Goal: Check status: Check status

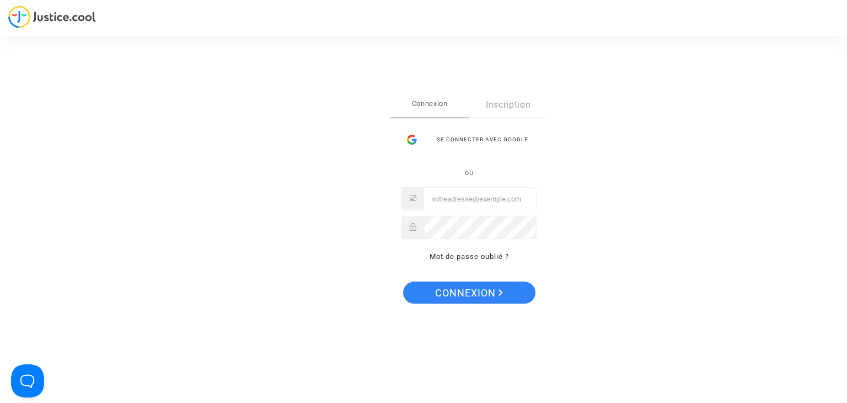
type input "[EMAIL_ADDRESS][DOMAIN_NAME]"
click at [467, 290] on span "Connexion" at bounding box center [469, 292] width 68 height 23
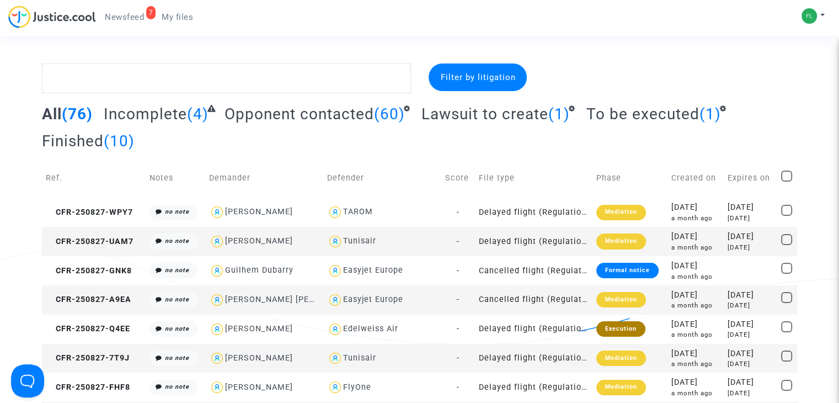
click at [120, 16] on span "Newsfeed" at bounding box center [124, 17] width 39 height 10
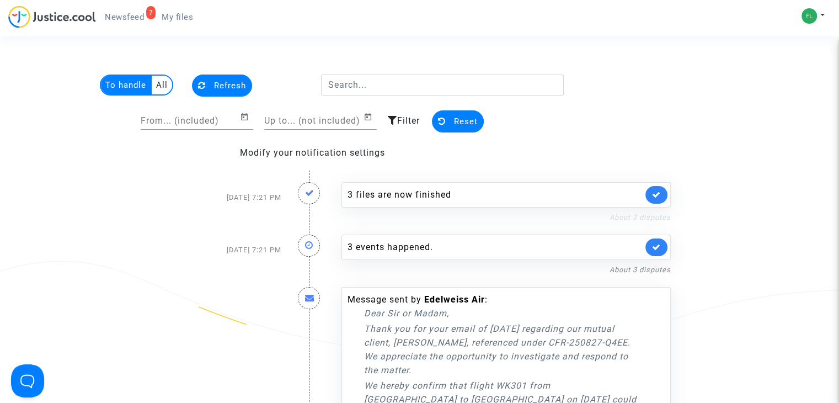
click at [618, 218] on link "About 3 disputes" at bounding box center [640, 217] width 61 height 8
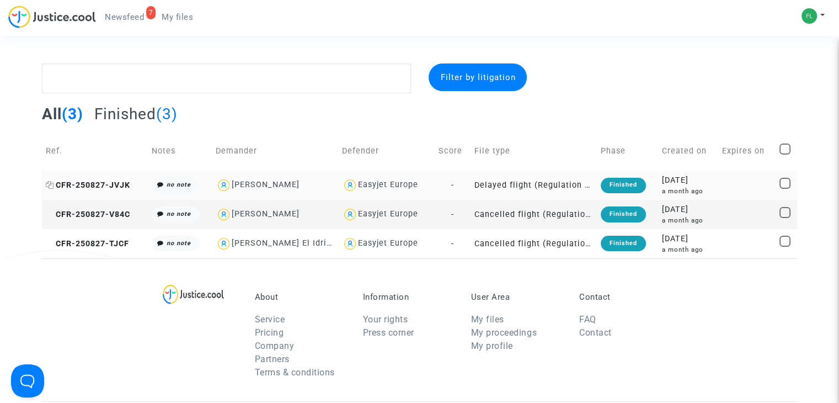
click at [96, 184] on span "CFR-250827-JVJK" at bounding box center [88, 184] width 84 height 9
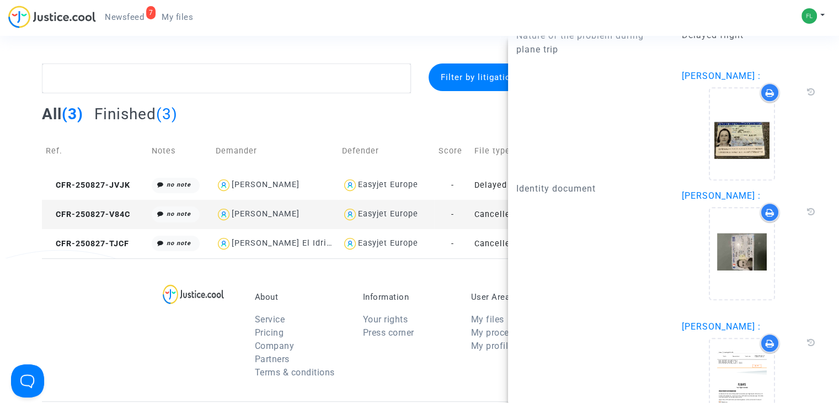
scroll to position [1079, 0]
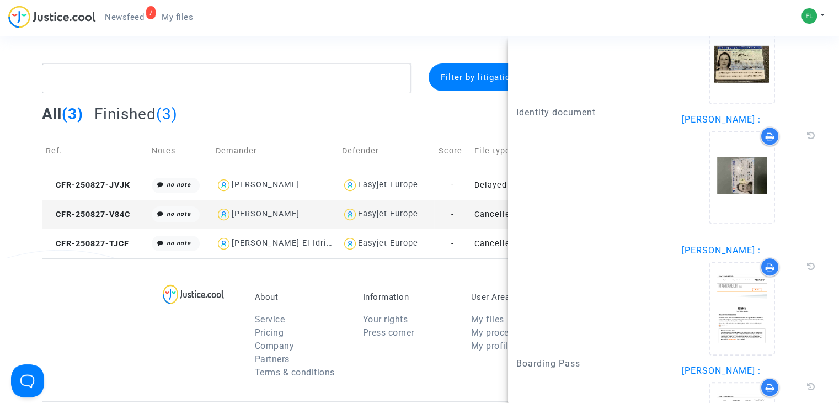
click at [289, 273] on div "About Service Pricing Company Partners Terms & conditions Information Your righ…" at bounding box center [419, 329] width 755 height 143
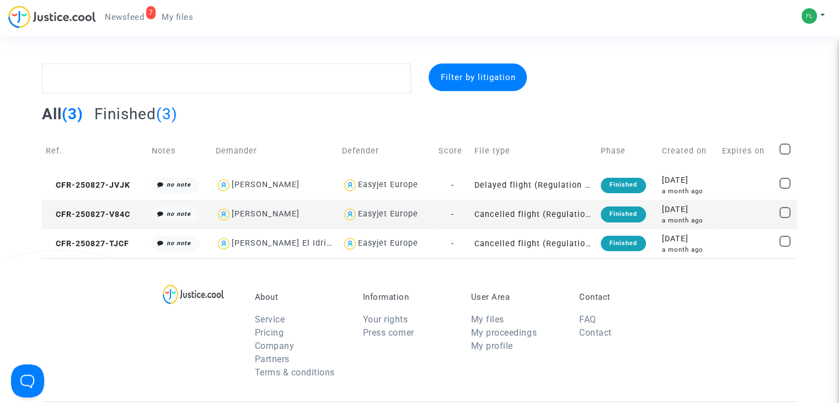
scroll to position [0, 0]
click at [126, 15] on span "Newsfeed" at bounding box center [124, 17] width 39 height 10
